Goal: Navigation & Orientation: Find specific page/section

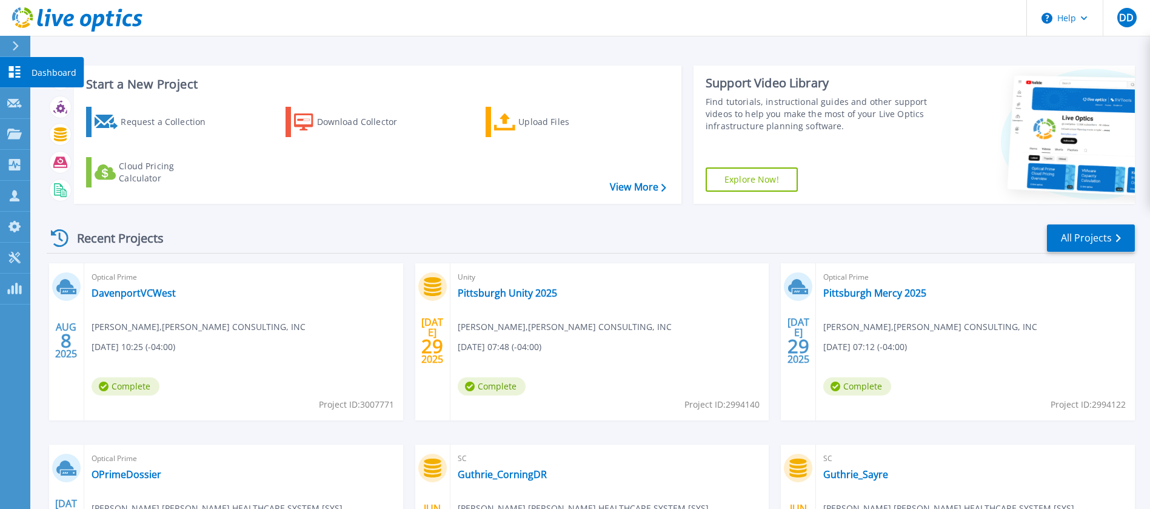
click at [13, 72] on icon at bounding box center [14, 72] width 15 height 12
click at [16, 73] on icon at bounding box center [15, 72] width 12 height 12
click at [10, 72] on icon at bounding box center [14, 72] width 15 height 12
click at [25, 76] on link "Dashboard Dashboard" at bounding box center [15, 72] width 30 height 31
